Goal: Ask a question

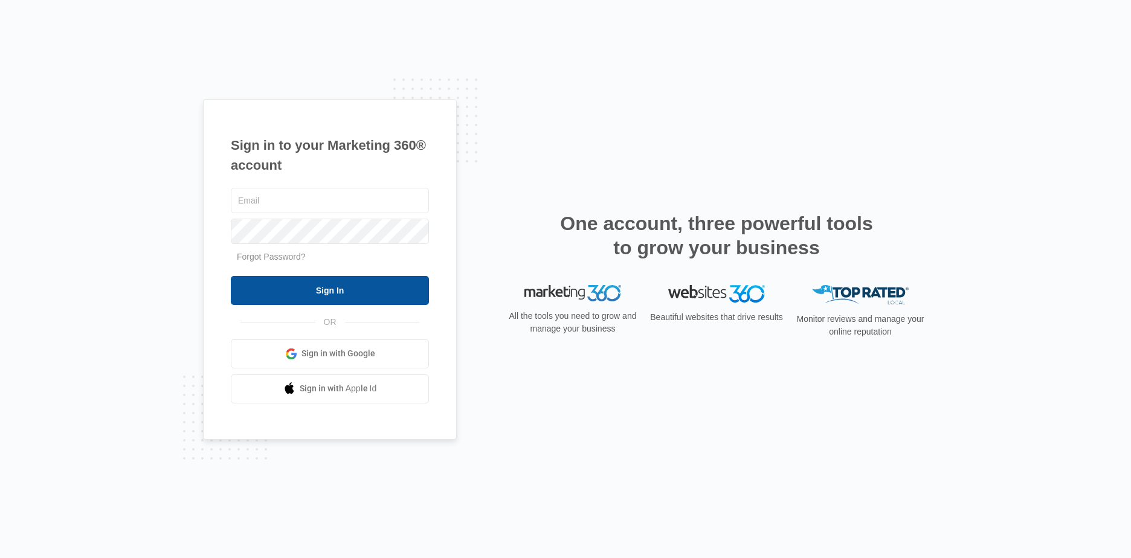
type input "[EMAIL_ADDRESS][DOMAIN_NAME]"
click at [317, 292] on input "Sign In" at bounding box center [330, 290] width 198 height 29
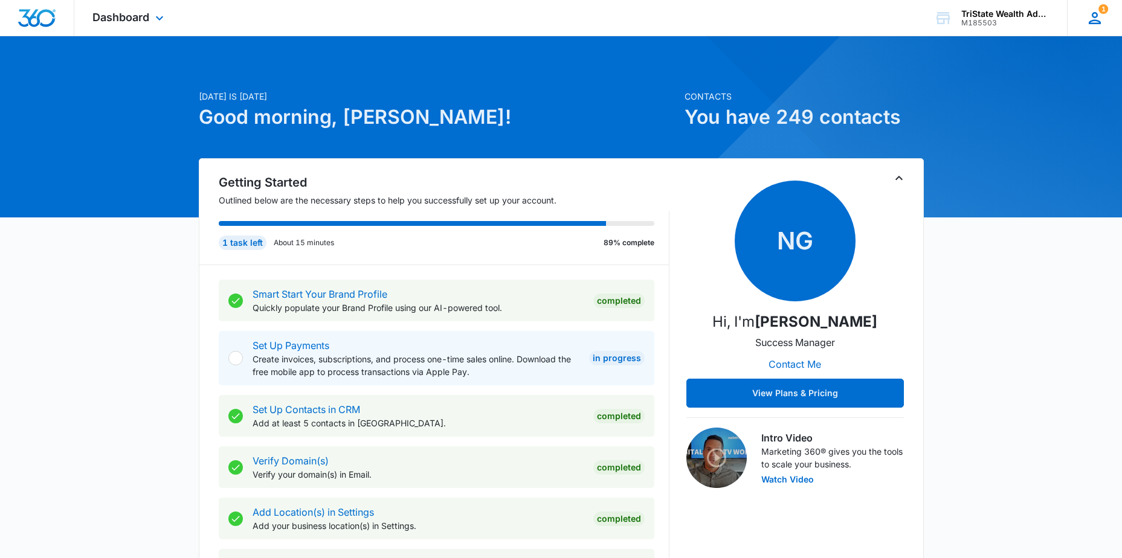
click at [1089, 23] on icon at bounding box center [1095, 18] width 12 height 12
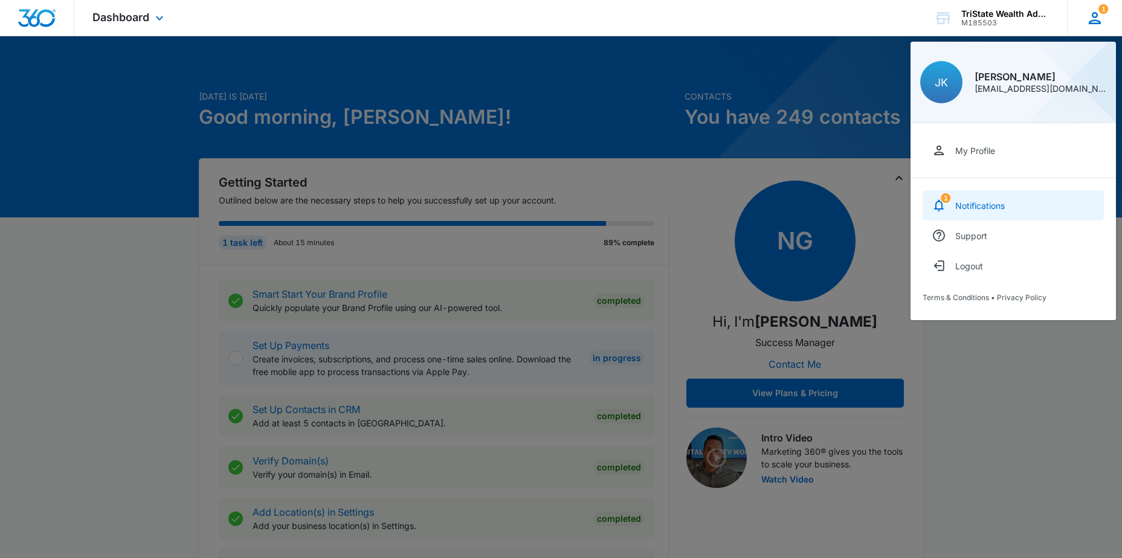
click at [1001, 214] on link "1 Notifications" at bounding box center [1012, 205] width 181 height 30
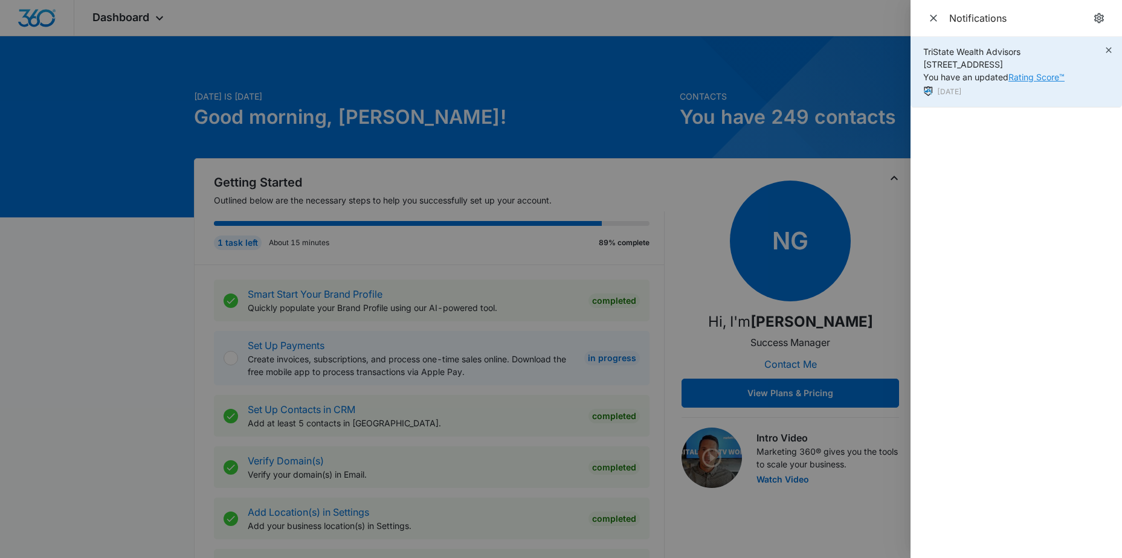
click at [1022, 79] on link "Rating Score™" at bounding box center [1036, 77] width 56 height 10
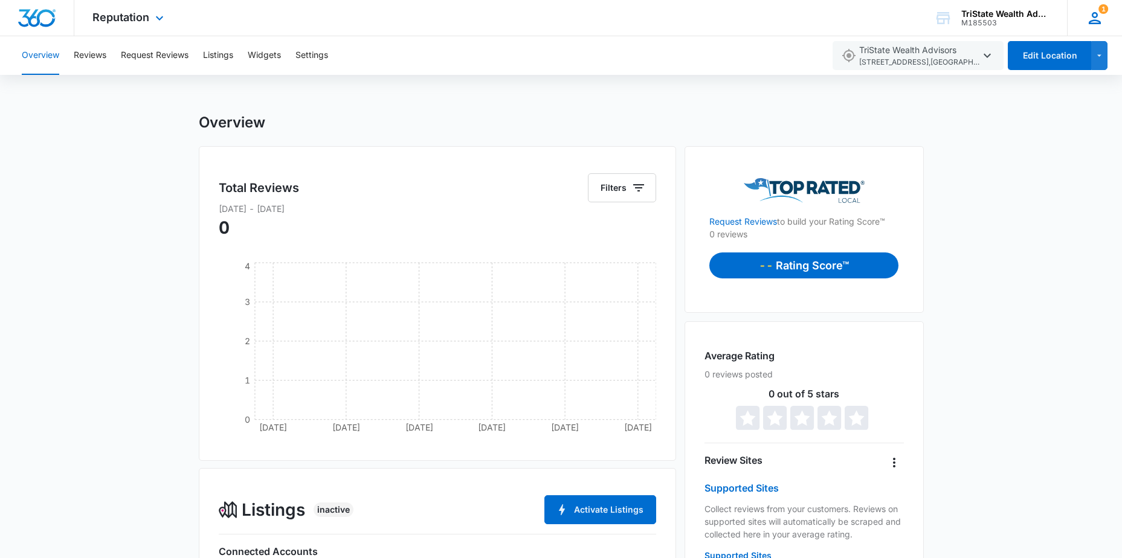
click at [1104, 16] on div "1 JK [PERSON_NAME] [PERSON_NAME][EMAIL_ADDRESS][DOMAIN_NAME] My Profile 1 Notif…" at bounding box center [1094, 18] width 55 height 36
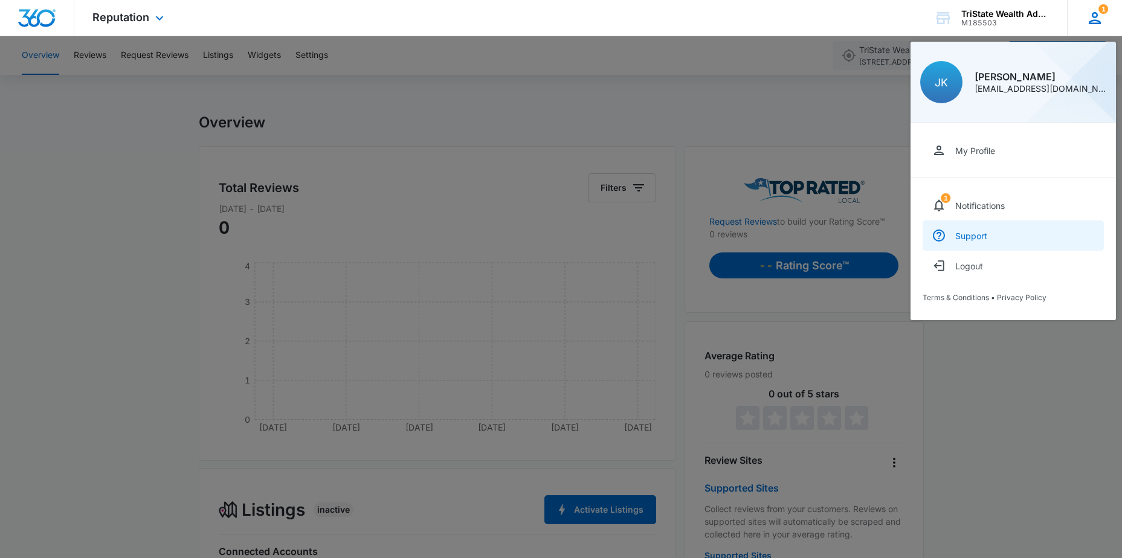
click at [992, 242] on link "Support" at bounding box center [1012, 235] width 181 height 30
